Goal: Task Accomplishment & Management: Complete application form

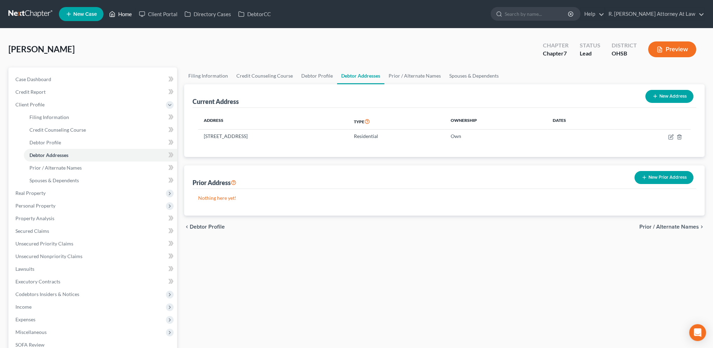
click at [126, 12] on link "Home" at bounding box center [121, 14] width 30 height 13
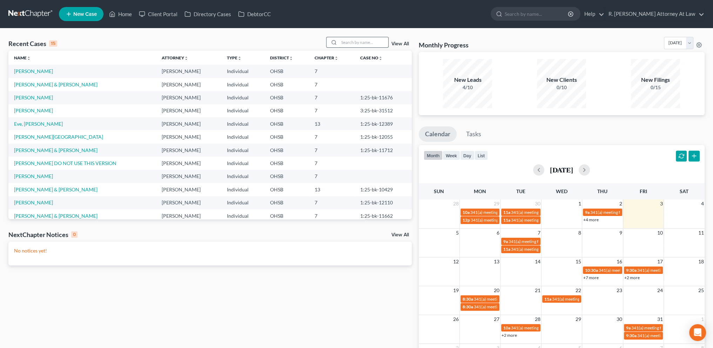
click at [344, 40] on input "search" at bounding box center [363, 42] width 49 height 10
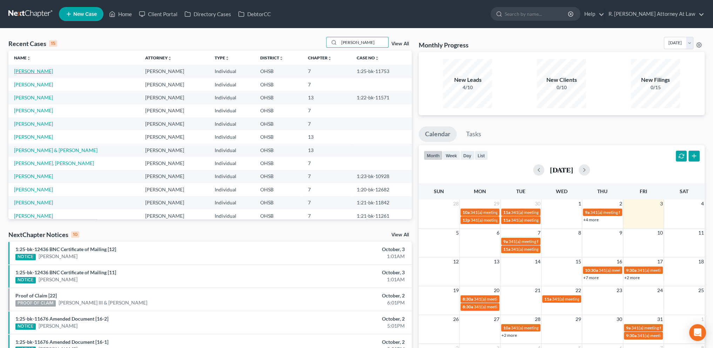
type input "[PERSON_NAME]"
click at [22, 72] on link "[PERSON_NAME]" at bounding box center [33, 71] width 39 height 6
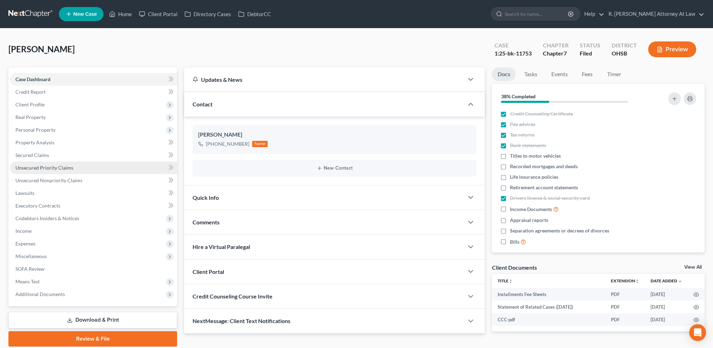
click at [39, 170] on span "Unsecured Priority Claims" at bounding box center [44, 168] width 58 height 6
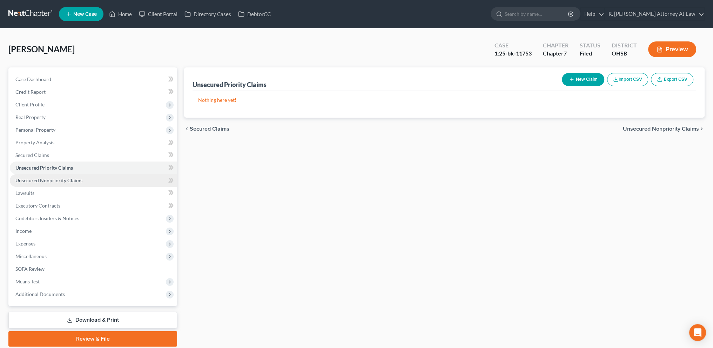
click at [41, 178] on span "Unsecured Nonpriority Claims" at bounding box center [48, 180] width 67 height 6
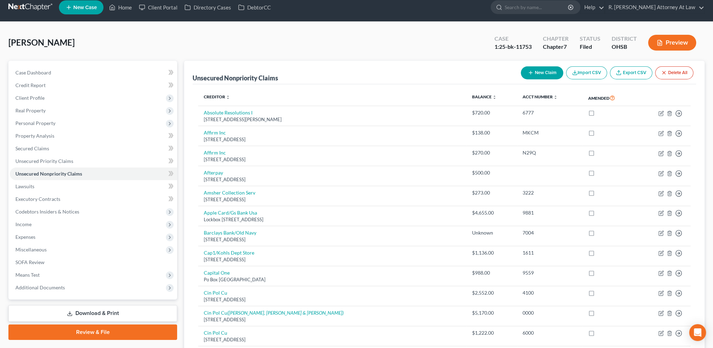
scroll to position [8, 0]
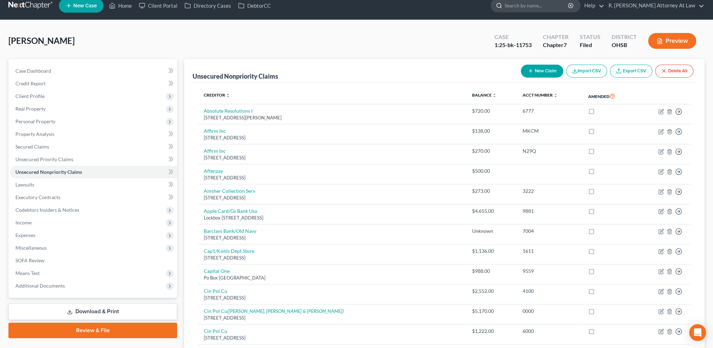
click at [525, 7] on input "search" at bounding box center [537, 5] width 64 height 13
type input "[PERSON_NAME]"
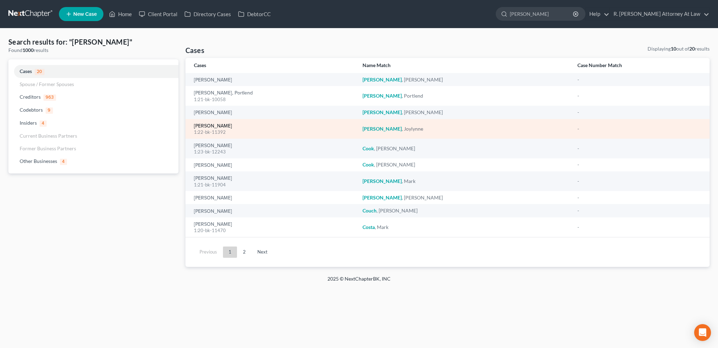
click at [213, 126] on link "[PERSON_NAME]" at bounding box center [213, 125] width 38 height 5
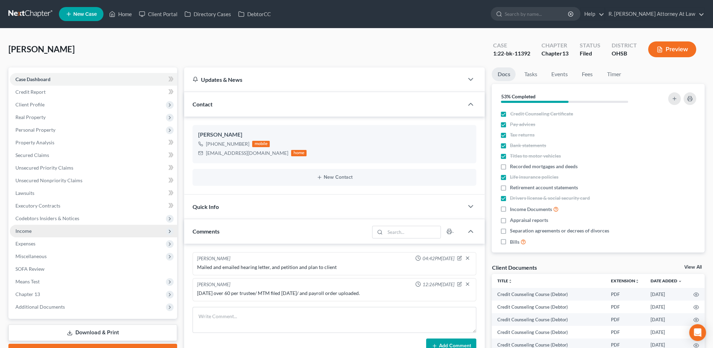
click at [28, 231] on span "Income" at bounding box center [23, 231] width 16 height 6
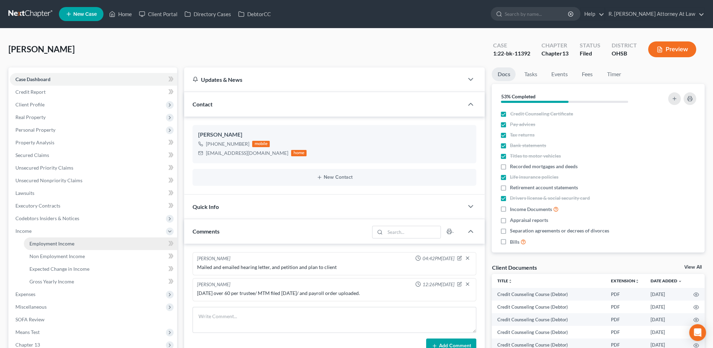
click at [34, 241] on span "Employment Income" at bounding box center [51, 243] width 45 height 6
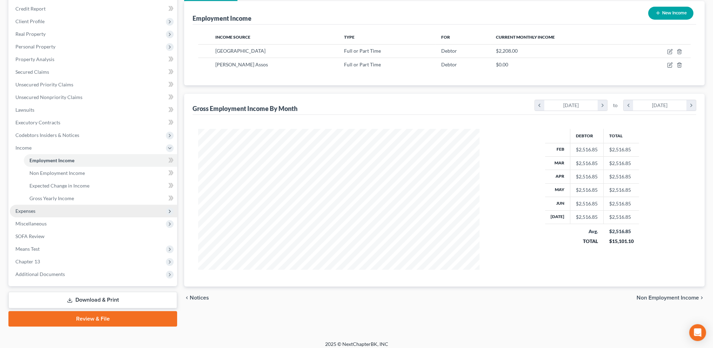
scroll to position [88, 0]
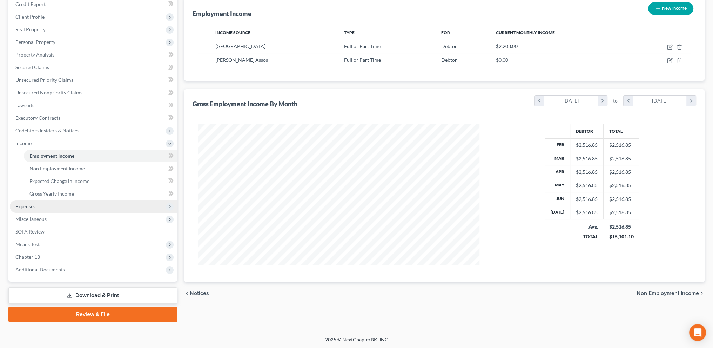
click at [23, 208] on span "Expenses" at bounding box center [25, 206] width 20 height 6
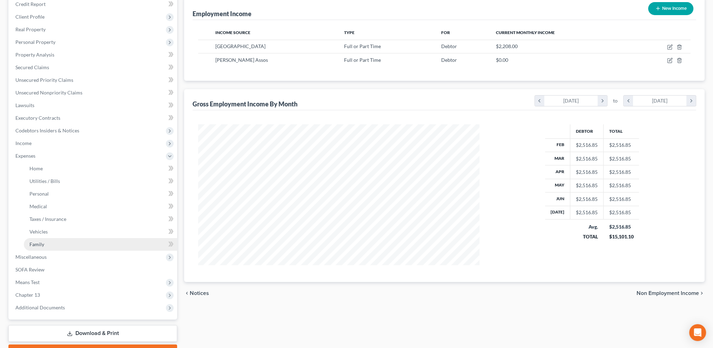
click at [35, 245] on span "Family" at bounding box center [36, 244] width 15 height 6
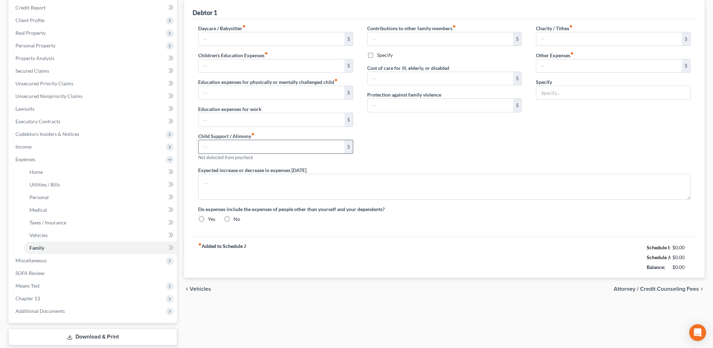
type input "0.00"
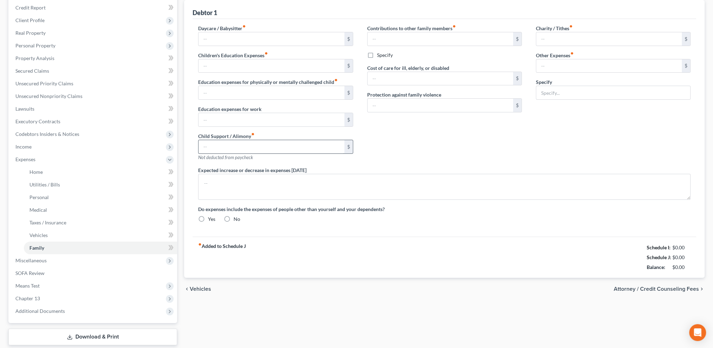
type input "0.00"
radio input "true"
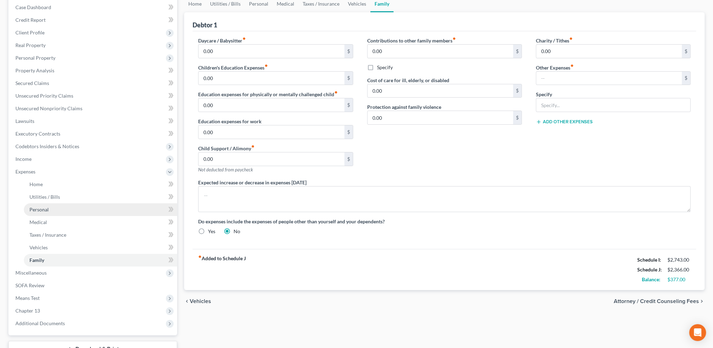
scroll to position [126, 0]
